Goal: Task Accomplishment & Management: Manage account settings

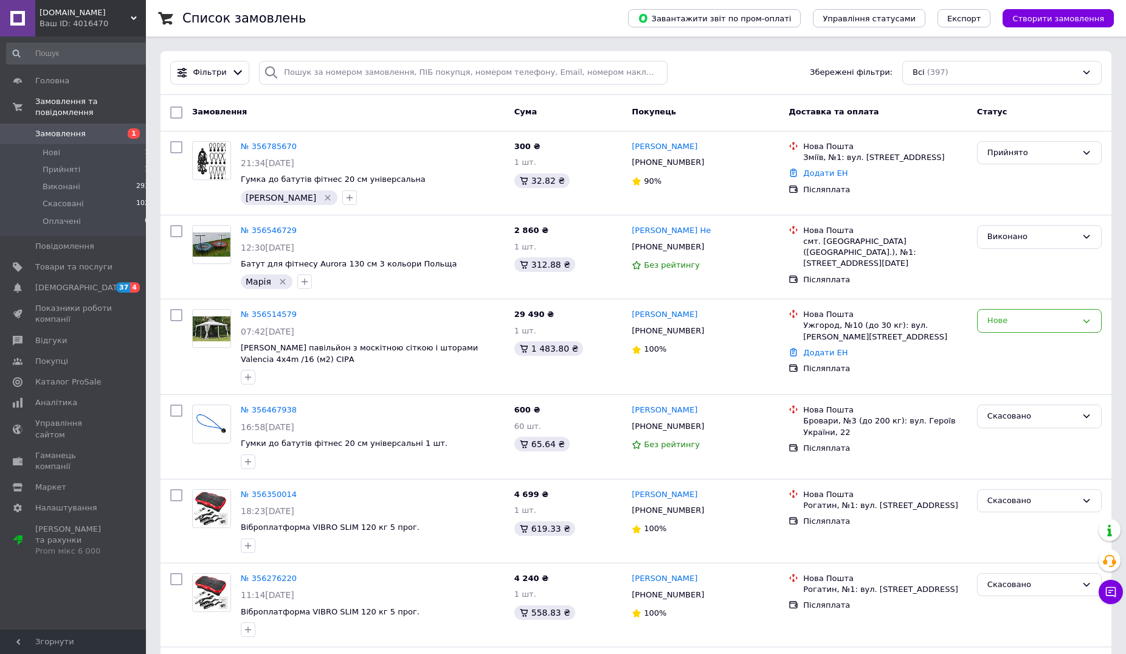
drag, startPoint x: 71, startPoint y: 256, endPoint x: 245, endPoint y: 82, distance: 246.4
click at [72, 262] on span "Товари та послуги" at bounding box center [73, 267] width 77 height 11
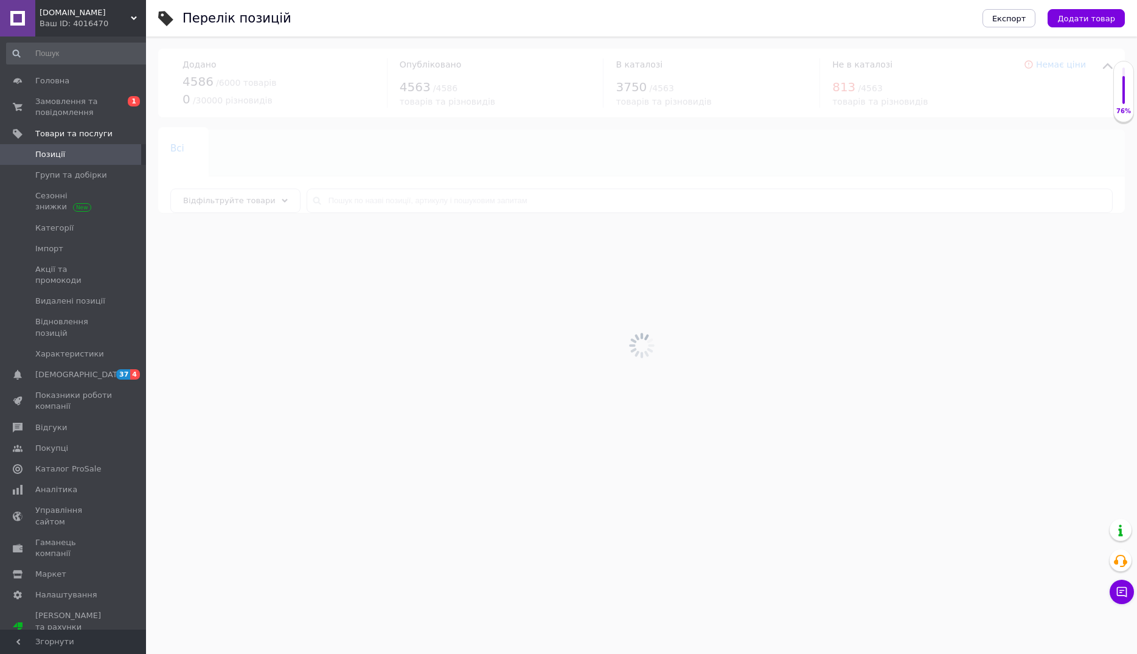
click at [328, 203] on div at bounding box center [641, 344] width 991 height 617
click at [355, 199] on div at bounding box center [641, 344] width 991 height 617
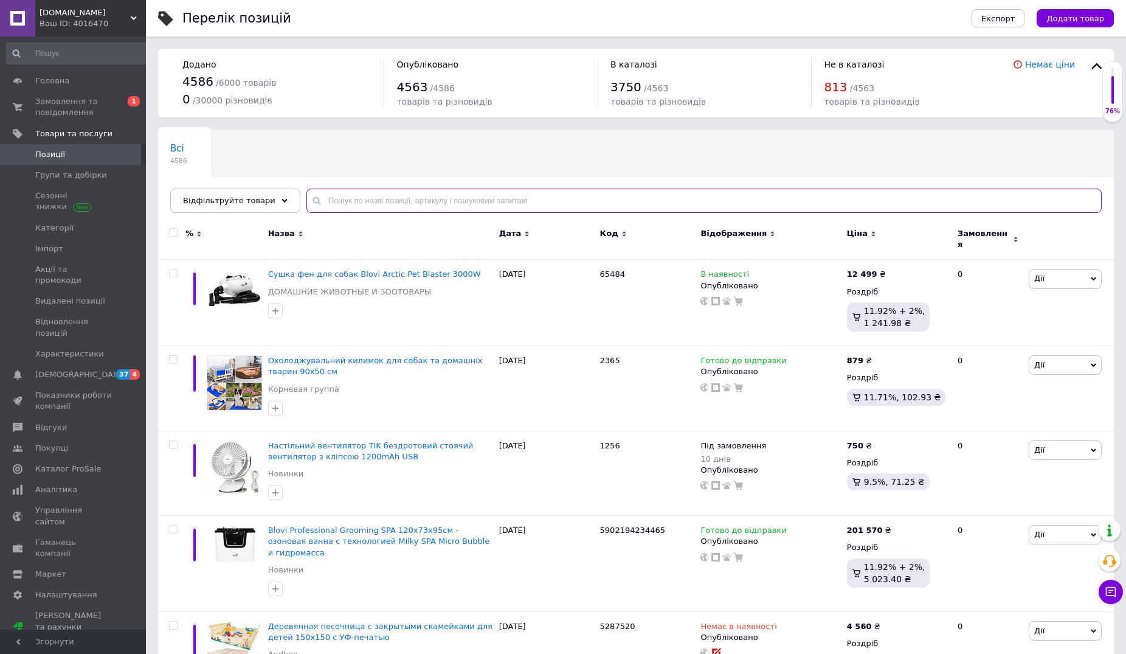
paste input "[PERSON_NAME]"
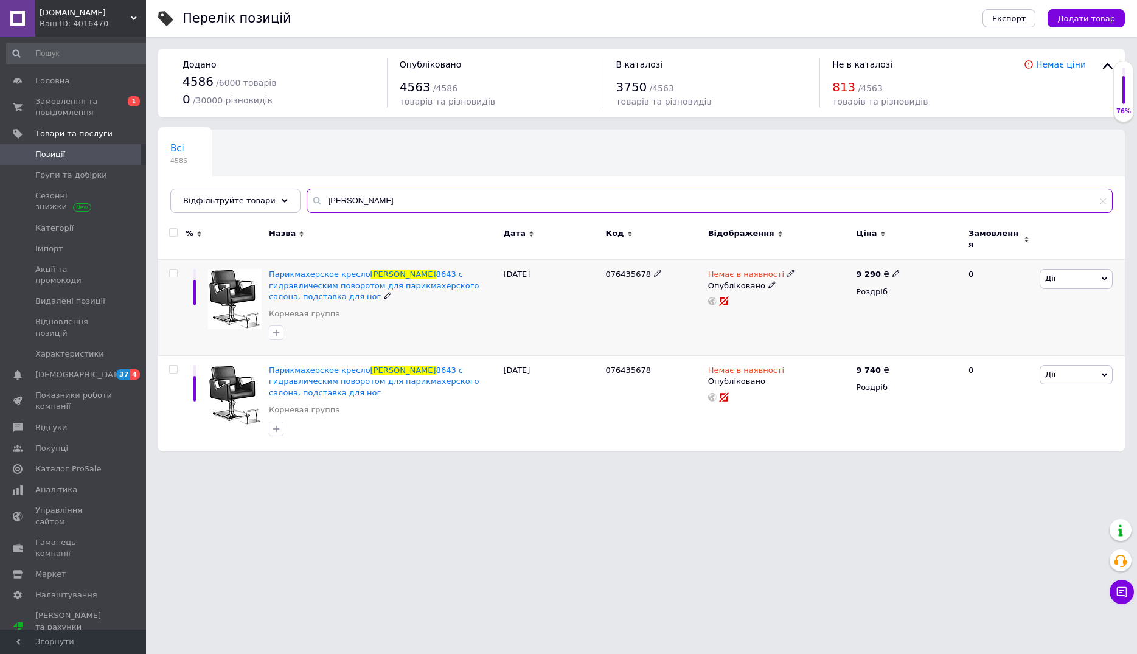
type input "[PERSON_NAME]"
click at [750, 269] on span "Немає в наявності" at bounding box center [746, 275] width 76 height 13
click at [827, 311] on li "Готово до відправки" at bounding box center [855, 317] width 116 height 17
click at [741, 366] on span "Немає в наявності" at bounding box center [746, 372] width 76 height 13
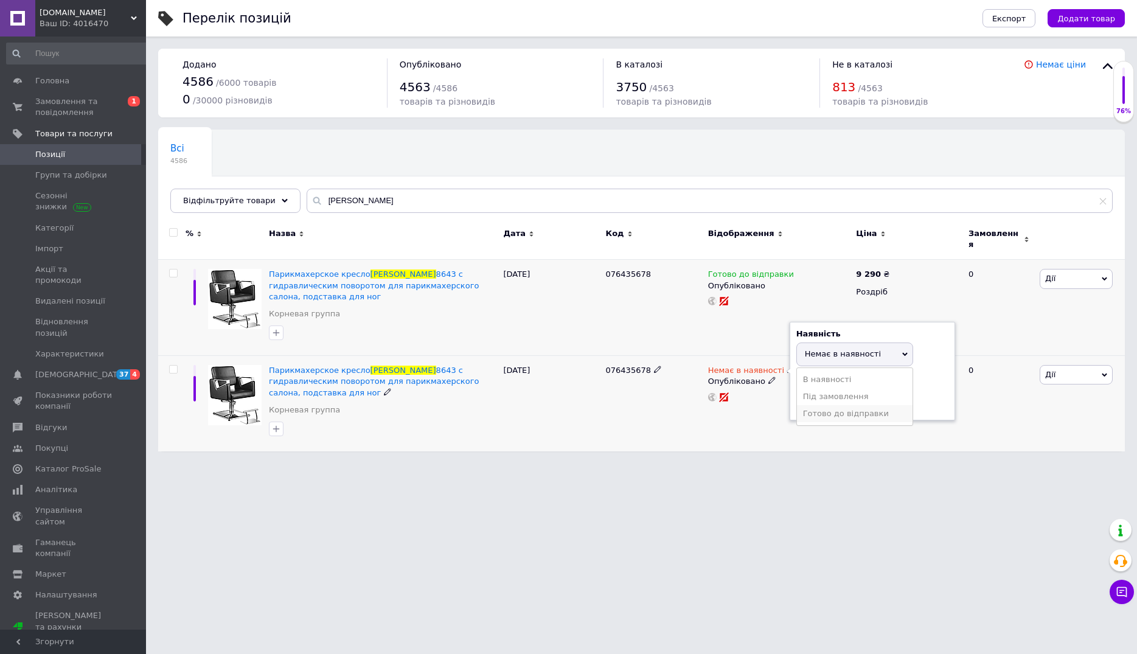
click at [844, 405] on li "Готово до відправки" at bounding box center [855, 413] width 116 height 17
click at [529, 463] on html "[DOMAIN_NAME] Ваш ID: 4016470 Сайт [DOMAIN_NAME] Кабінет покупця Перевірити ста…" at bounding box center [568, 231] width 1137 height 463
drag, startPoint x: 867, startPoint y: 265, endPoint x: 897, endPoint y: 263, distance: 29.9
click at [867, 269] on b "9 290" at bounding box center [868, 273] width 25 height 9
drag, startPoint x: 937, startPoint y: 252, endPoint x: 872, endPoint y: 260, distance: 65.0
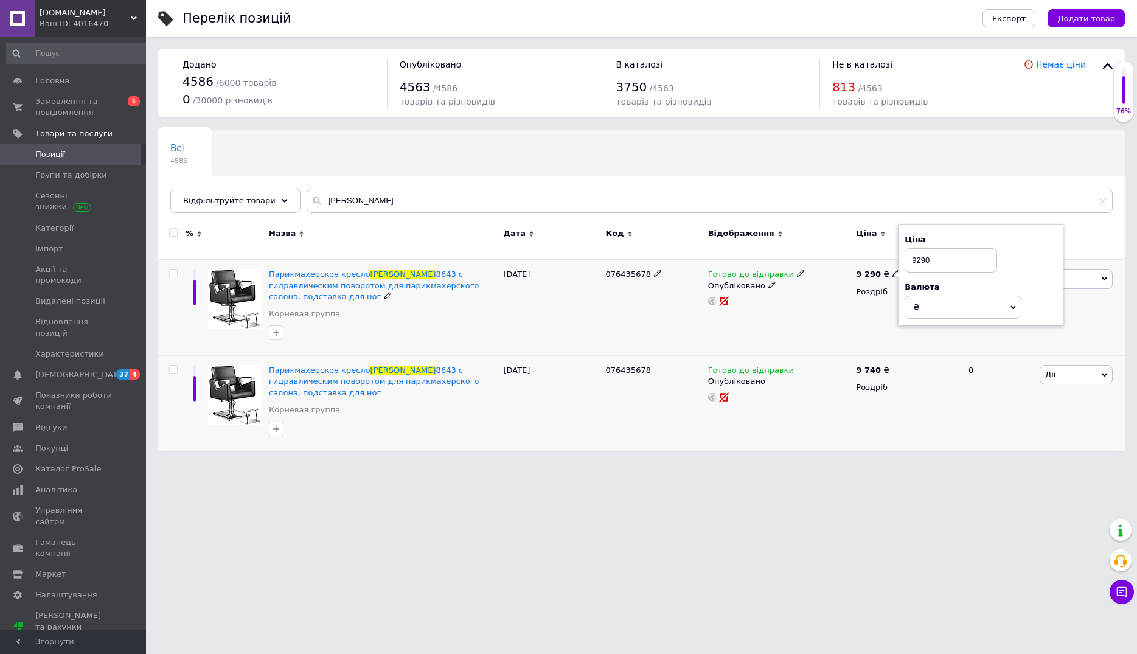
click at [904, 252] on input "9290" at bounding box center [950, 260] width 92 height 24
type input "8700"
click at [866, 366] on b "9 740" at bounding box center [868, 370] width 25 height 9
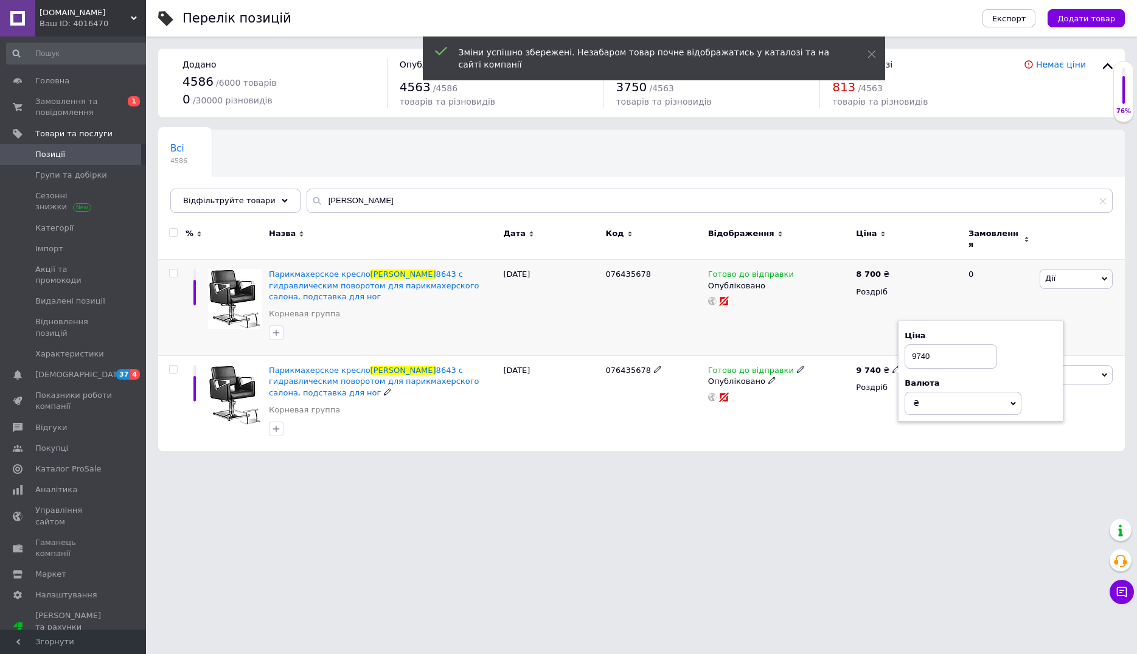
drag, startPoint x: 930, startPoint y: 338, endPoint x: 889, endPoint y: 337, distance: 40.8
click at [904, 344] on input "9740" at bounding box center [950, 356] width 92 height 24
type input "8700"
drag, startPoint x: 785, startPoint y: 555, endPoint x: 621, endPoint y: 651, distance: 190.3
click at [780, 463] on html "[DOMAIN_NAME] Ваш ID: 4016470 Сайт [DOMAIN_NAME] Кабінет покупця Перевірити ста…" at bounding box center [568, 231] width 1137 height 463
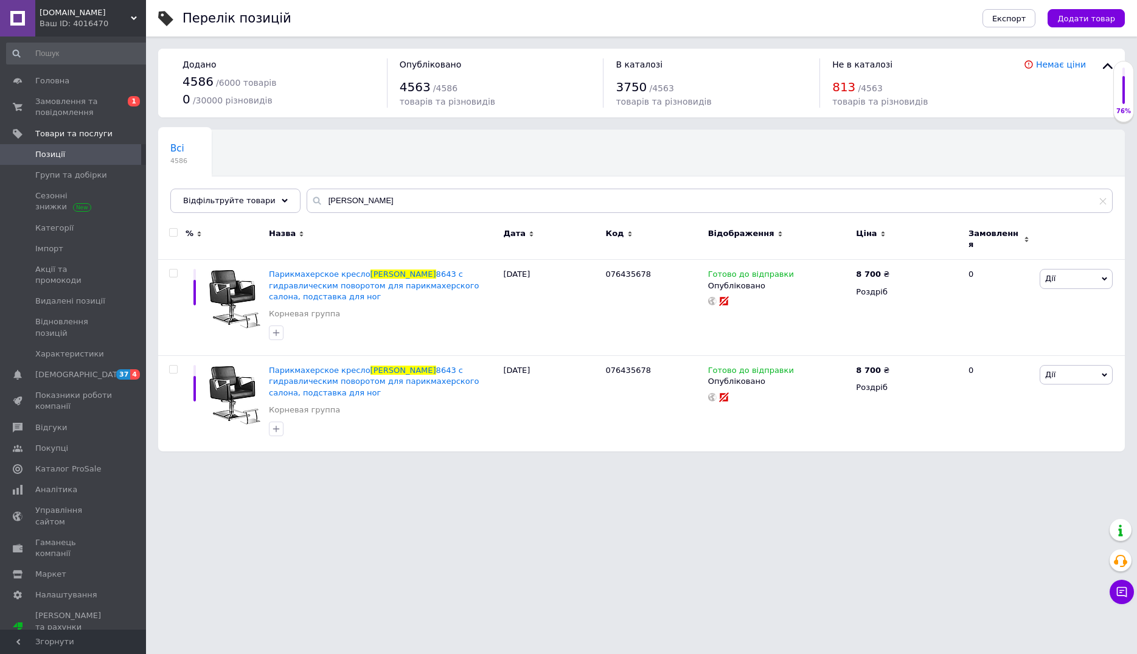
click at [430, 463] on html "[DOMAIN_NAME] Ваш ID: 4016470 Сайт [DOMAIN_NAME] Кабінет покупця Перевірити ста…" at bounding box center [568, 231] width 1137 height 463
click at [325, 463] on html "[DOMAIN_NAME] Ваш ID: 4016470 Сайт [DOMAIN_NAME] Кабінет покупця Перевірити ста…" at bounding box center [568, 231] width 1137 height 463
click at [642, 463] on html "[DOMAIN_NAME] Ваш ID: 4016470 Сайт [DOMAIN_NAME] Кабінет покупця Перевірити ста…" at bounding box center [568, 231] width 1137 height 463
